Goal: Task Accomplishment & Management: Use online tool/utility

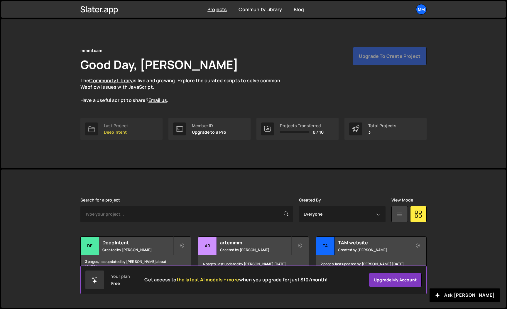
click at [135, 127] on link "Last Project DeepIntent" at bounding box center [121, 129] width 82 height 22
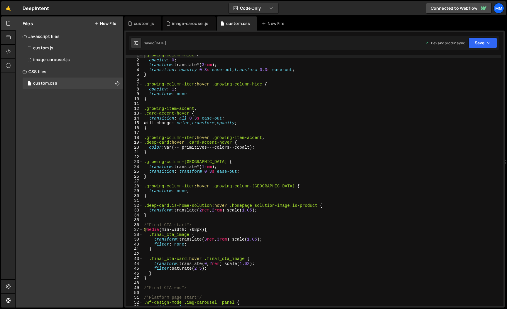
scroll to position [3, 0]
click at [75, 57] on div "1 image-carousel.js 0" at bounding box center [73, 60] width 101 height 12
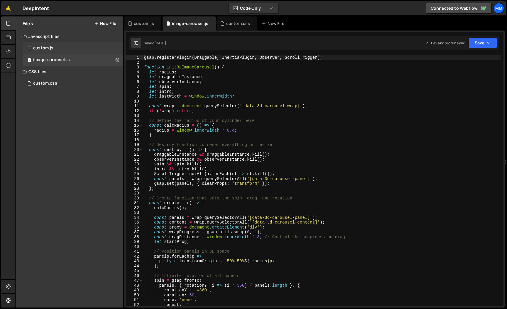
click at [84, 48] on div "1 custom.js 0" at bounding box center [73, 48] width 101 height 12
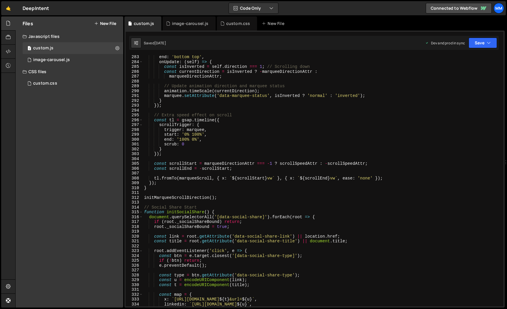
scroll to position [1356, 0]
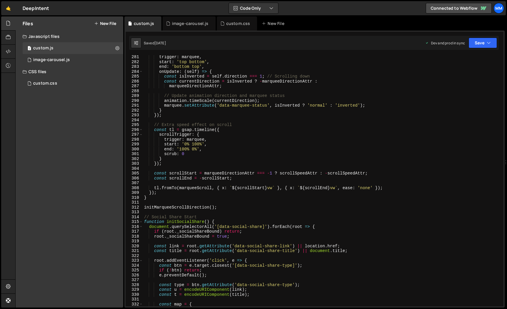
type textarea "scrub: 0"
click at [263, 154] on div "trigger : marquee , start : 'top bottom' , end : 'bottom top' , onUpdate : ( se…" at bounding box center [322, 185] width 358 height 260
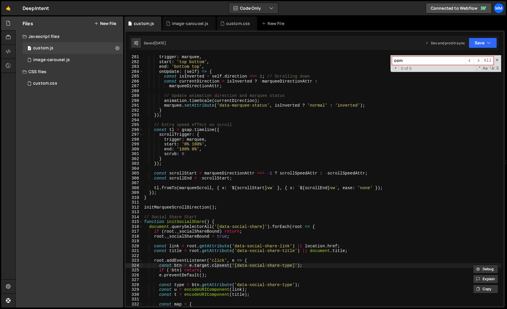
type input "osmo"
type textarea "});"
click at [219, 162] on div "trigger : marquee , start : 'top bottom' , end : 'bottom top' , onUpdate : ( se…" at bounding box center [322, 185] width 358 height 260
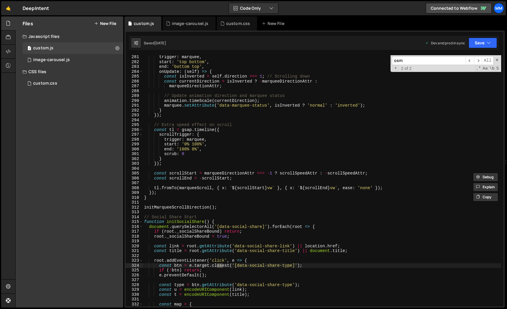
type input "osmo"
